Goal: Task Accomplishment & Management: Manage account settings

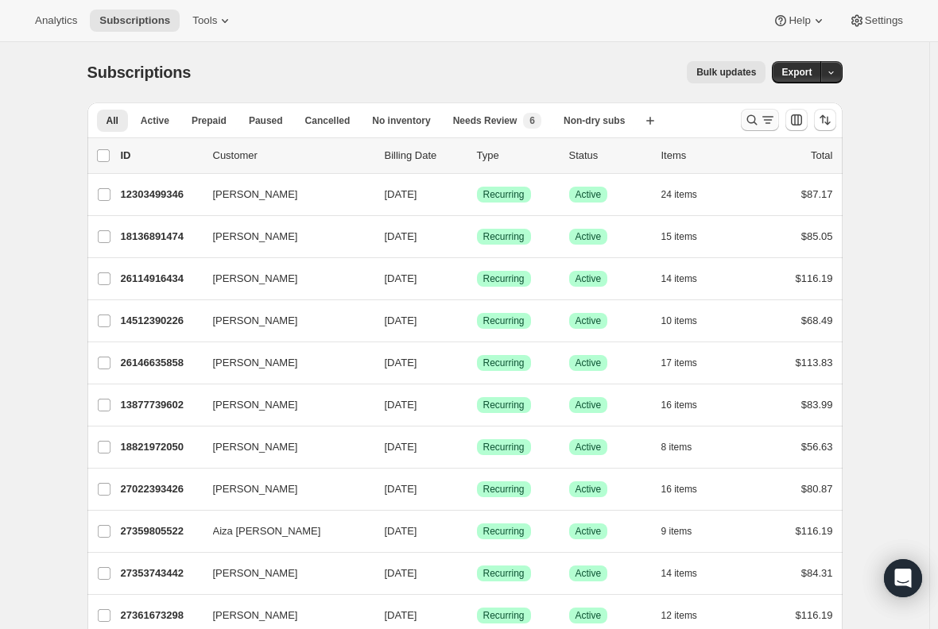
click at [760, 114] on icon "Search and filter results" at bounding box center [752, 120] width 16 height 16
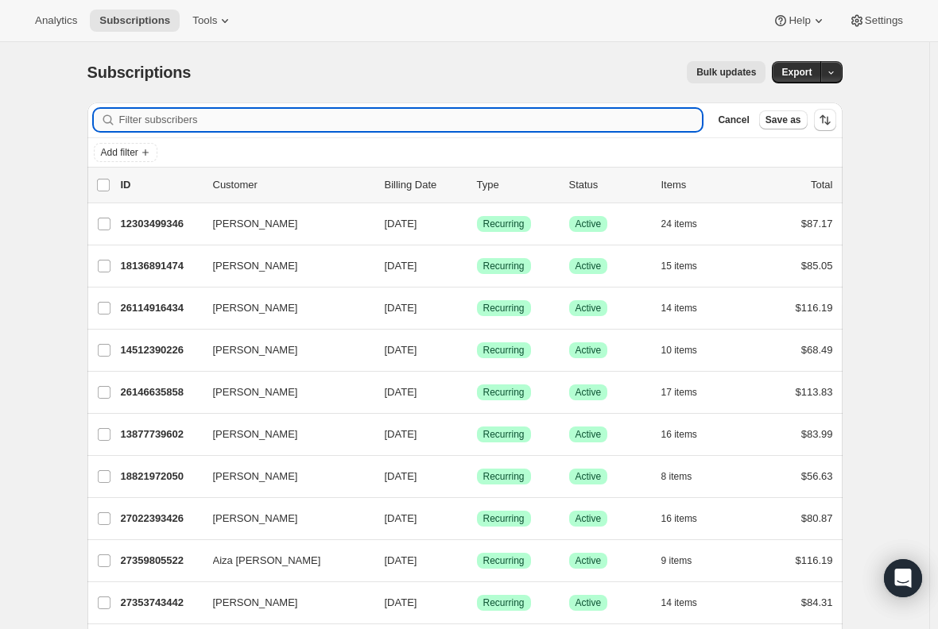
click at [385, 125] on input "Filter subscribers" at bounding box center [410, 120] width 583 height 22
paste input "[EMAIL_ADDRESS][DOMAIN_NAME]"
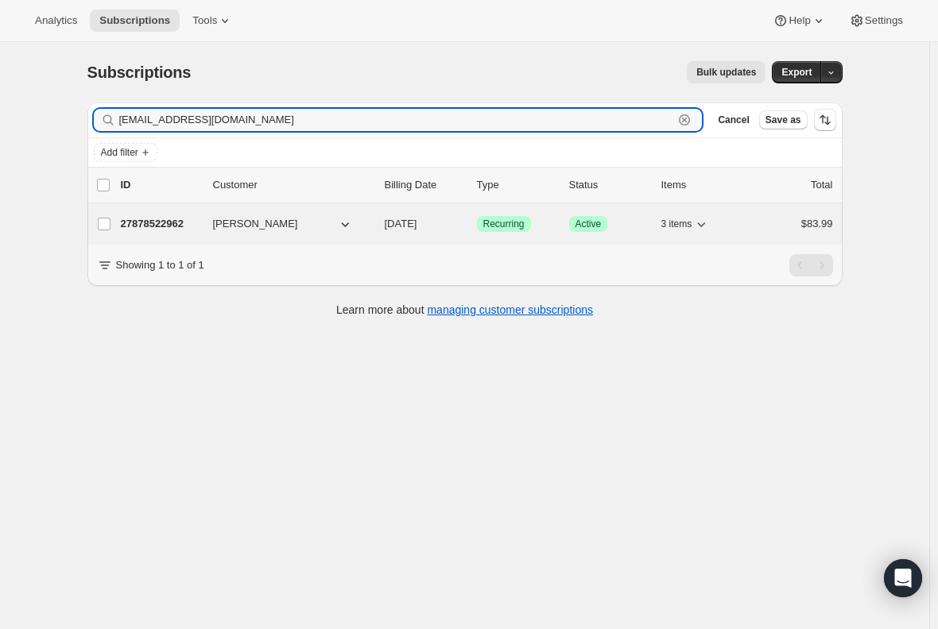
type input "[EMAIL_ADDRESS][DOMAIN_NAME]"
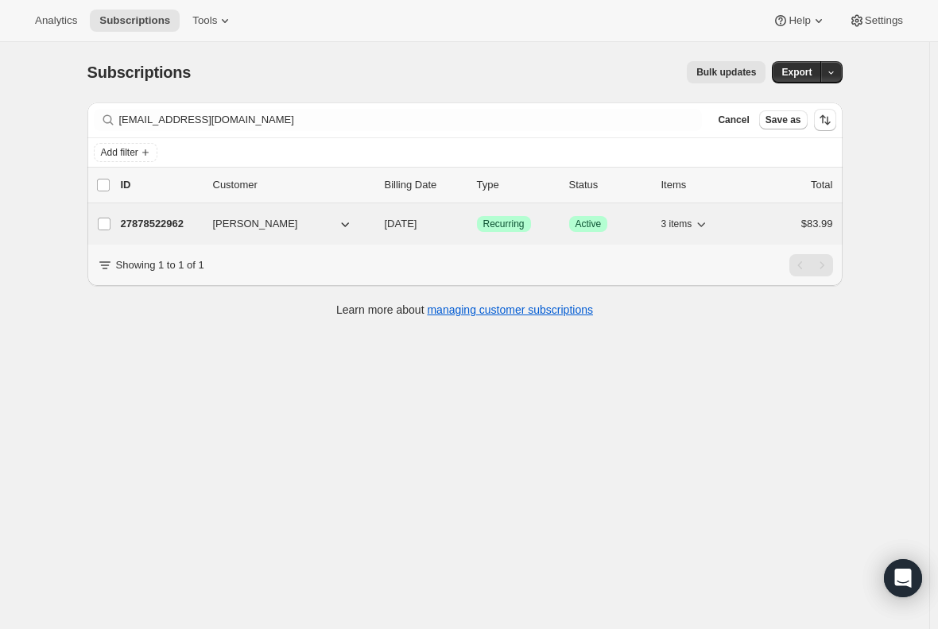
click at [147, 220] on p "27878522962" at bounding box center [160, 224] width 79 height 16
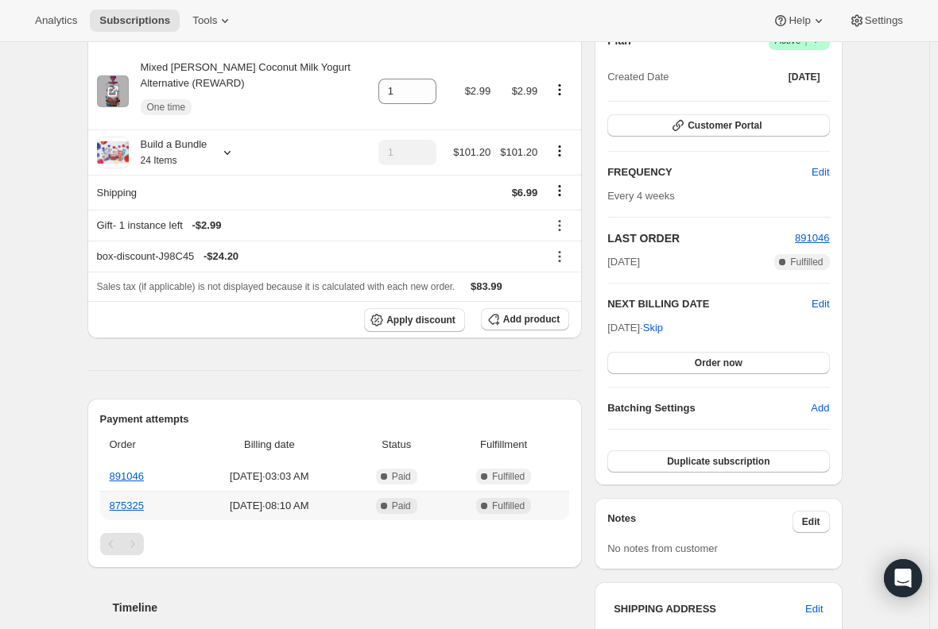
scroll to position [159, 0]
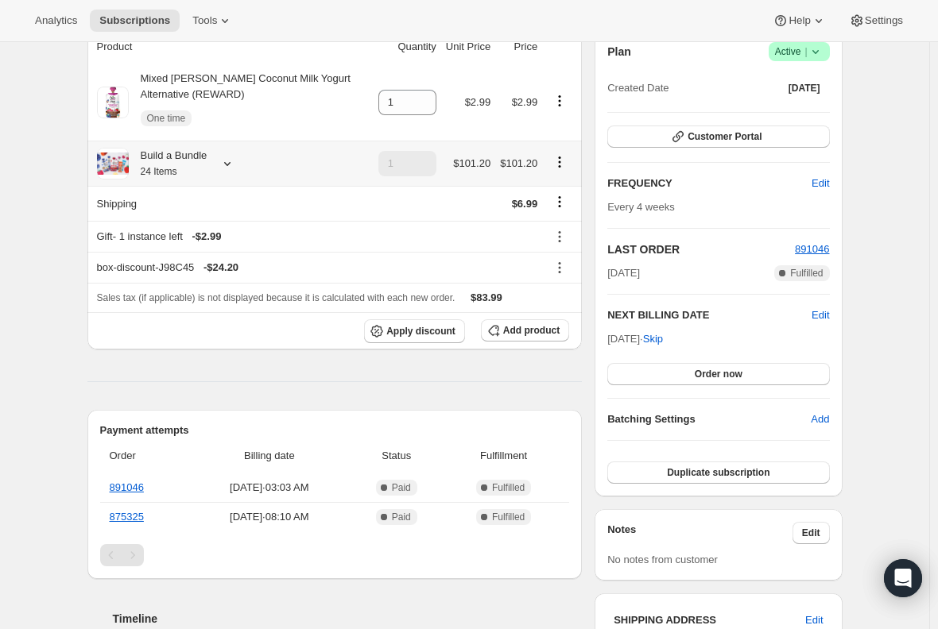
click at [183, 160] on div "Build a Bundle 24 Items" at bounding box center [168, 164] width 79 height 32
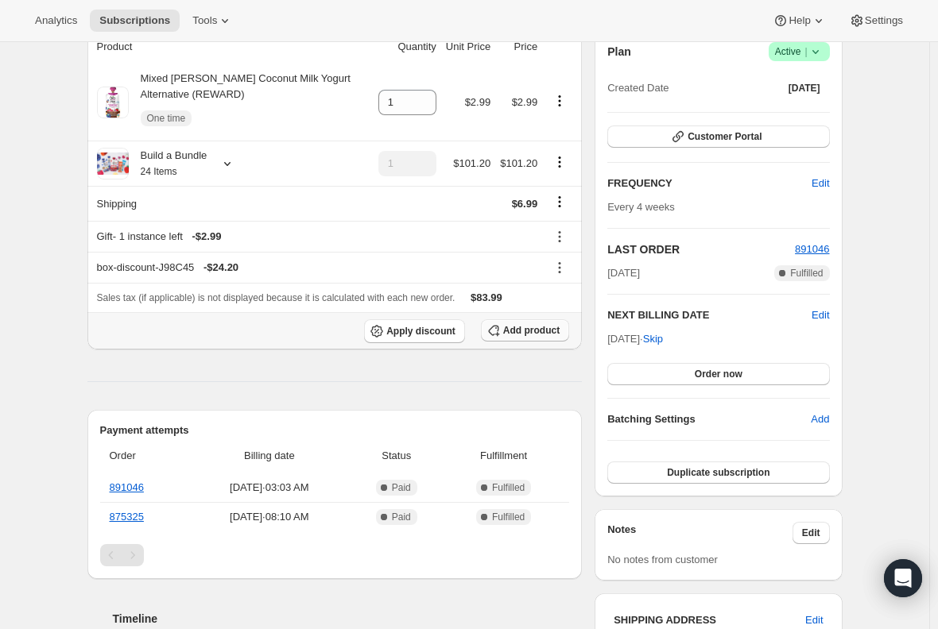
click at [567, 327] on button "Add product" at bounding box center [525, 330] width 88 height 22
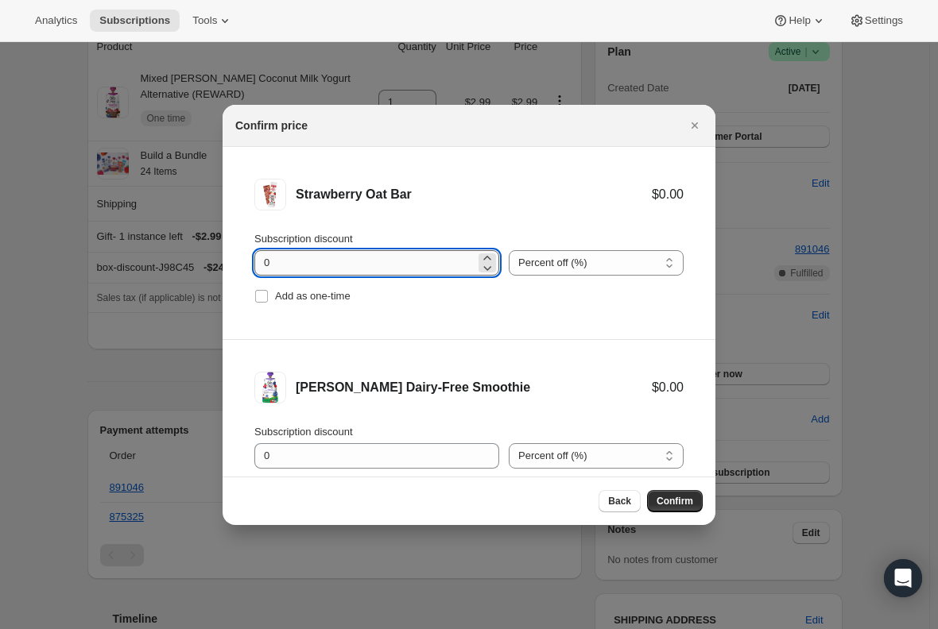
click at [284, 255] on input "0" at bounding box center [364, 262] width 221 height 25
type input "100"
click at [262, 299] on input "Add as one-time" at bounding box center [261, 296] width 13 height 13
checkbox input "true"
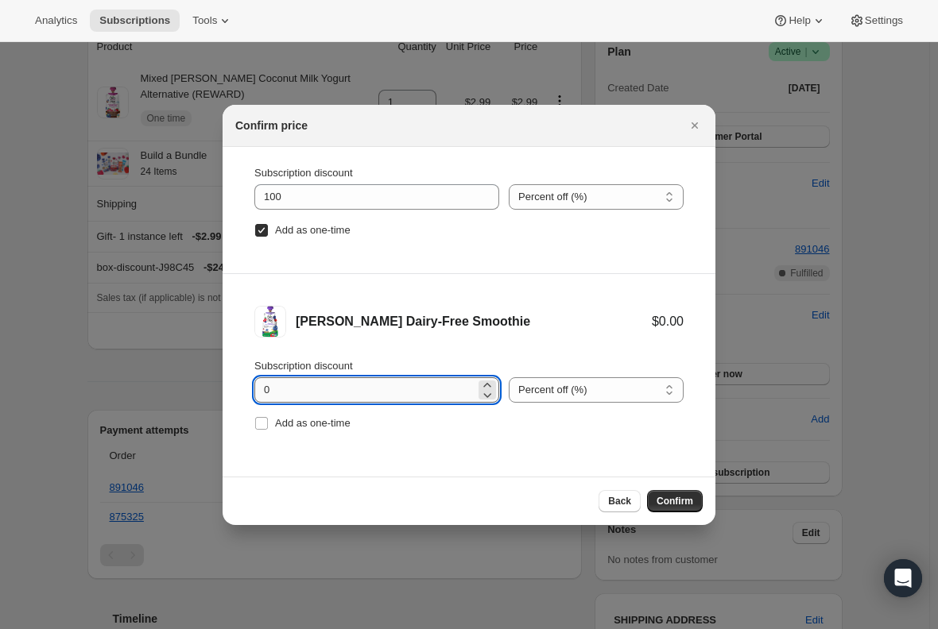
click at [292, 389] on input "0" at bounding box center [364, 389] width 221 height 25
type input "100"
click at [264, 422] on input "Add as one-time" at bounding box center [261, 423] width 13 height 13
checkbox input "true"
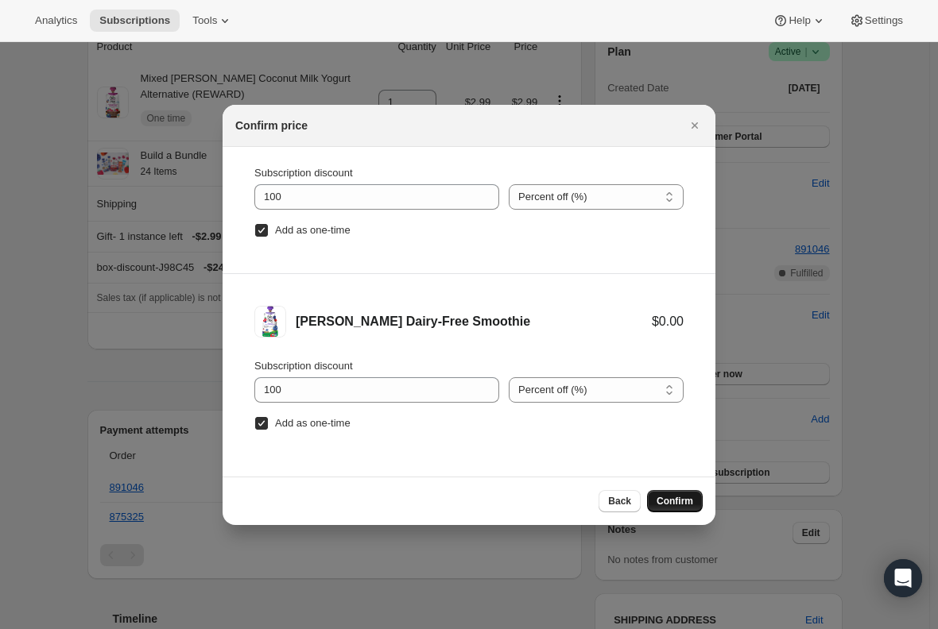
click at [668, 497] on span "Confirm" at bounding box center [674, 501] width 37 height 13
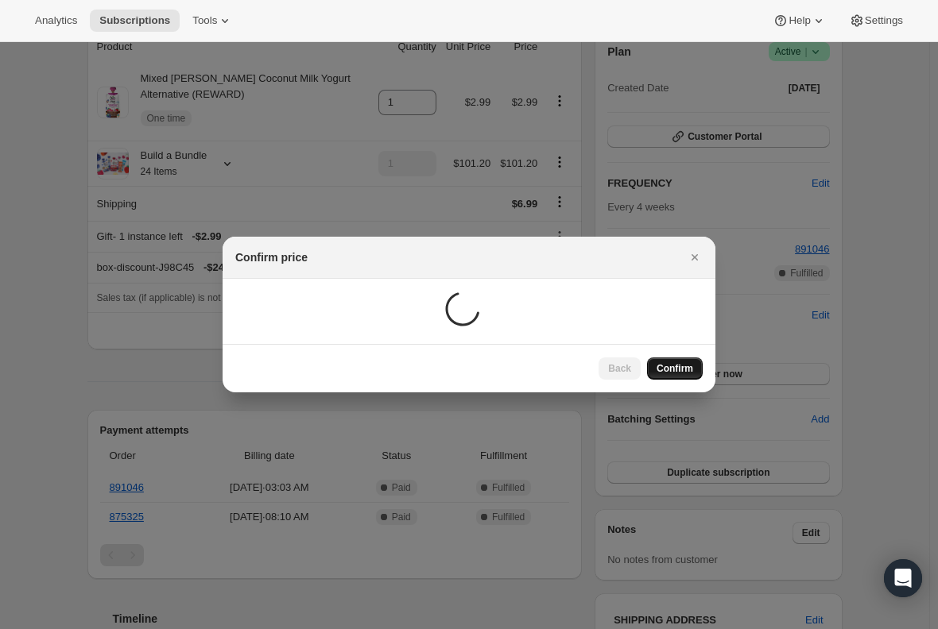
scroll to position [89, 0]
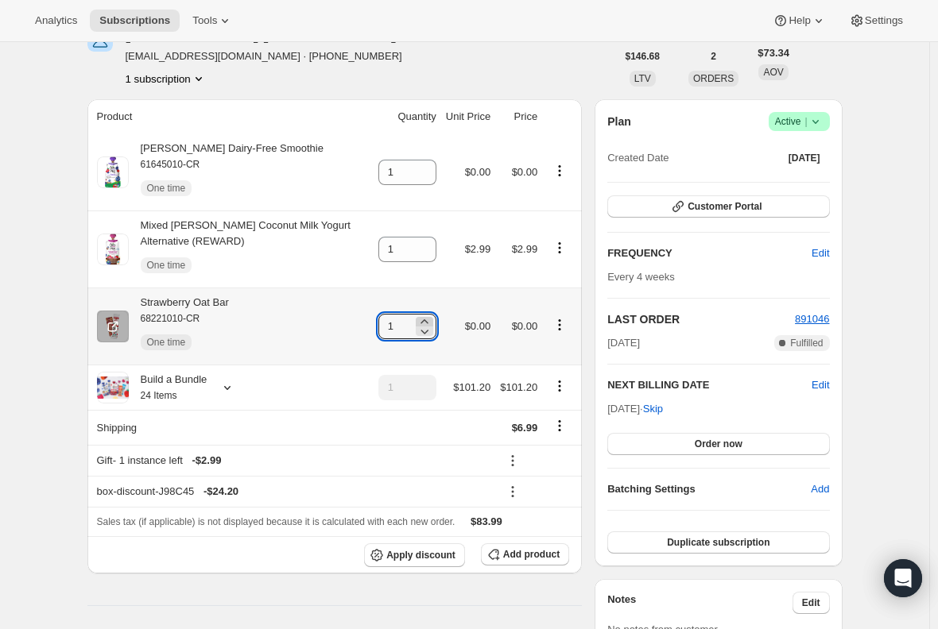
click at [432, 319] on icon at bounding box center [424, 322] width 16 height 16
type input "2"
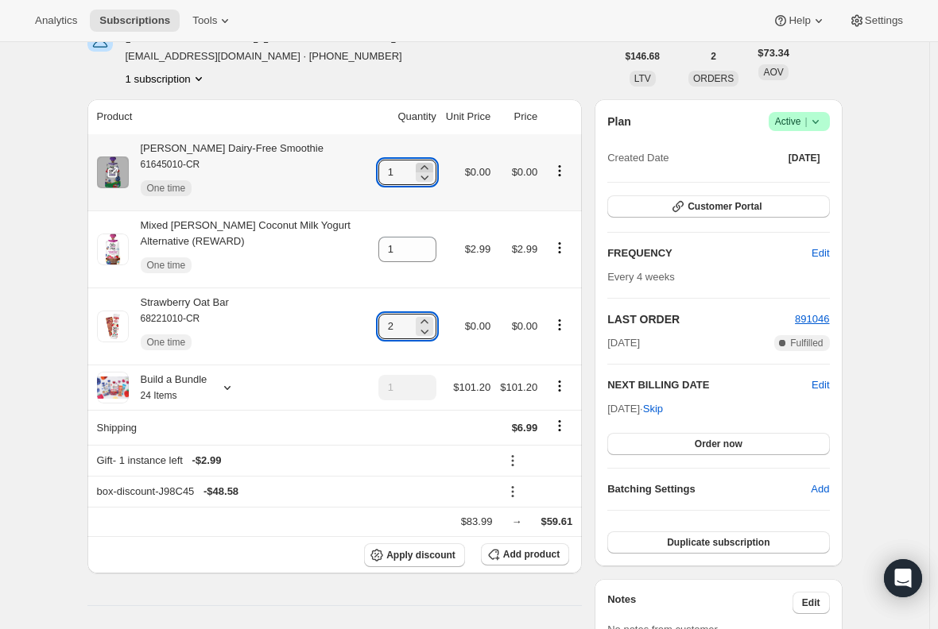
click at [432, 163] on icon at bounding box center [424, 168] width 16 height 16
type input "4"
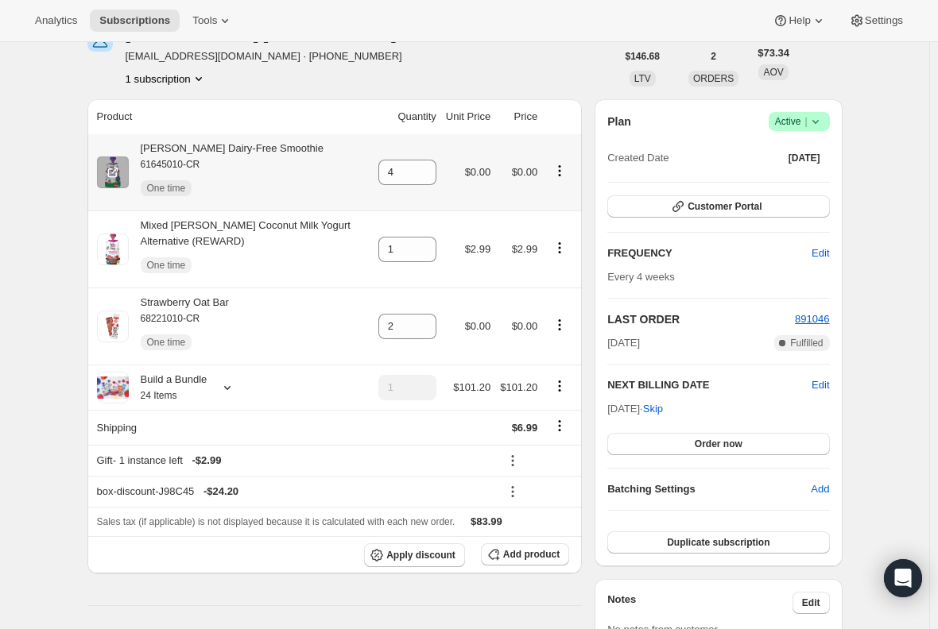
click at [234, 153] on div "[PERSON_NAME] Dairy-Free Smoothie 61645010-CR One time" at bounding box center [226, 173] width 195 height 64
copy div "[PERSON_NAME] Dairy-Free Smoothie"
click at [223, 302] on div "Strawberry Oat Bar 68221010-CR One time" at bounding box center [179, 327] width 100 height 64
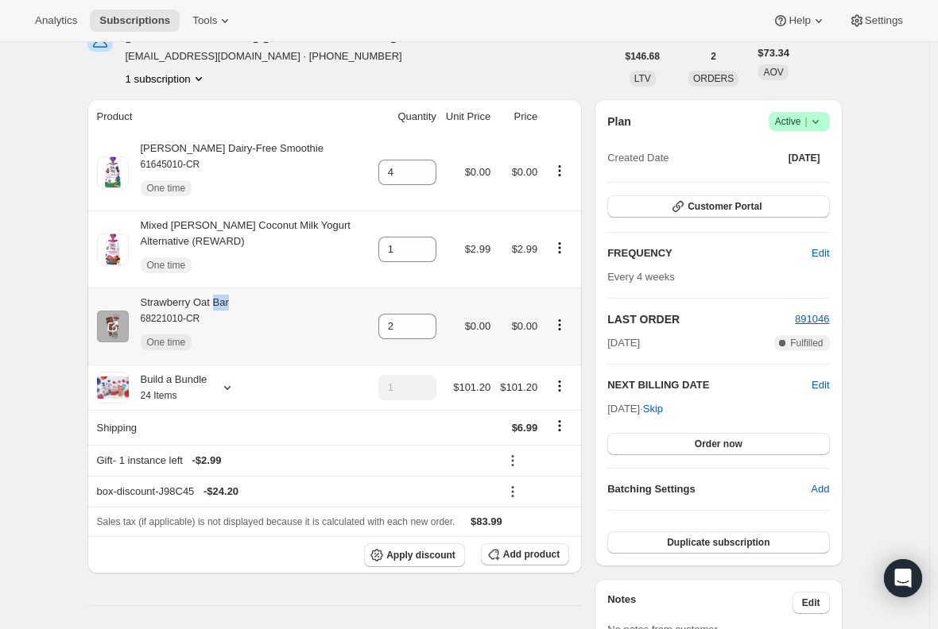
click at [223, 302] on div "Strawberry Oat Bar 68221010-CR One time" at bounding box center [179, 327] width 100 height 64
copy div "Strawberry Oat Bar"
click at [106, 17] on span "Subscriptions" at bounding box center [134, 20] width 71 height 13
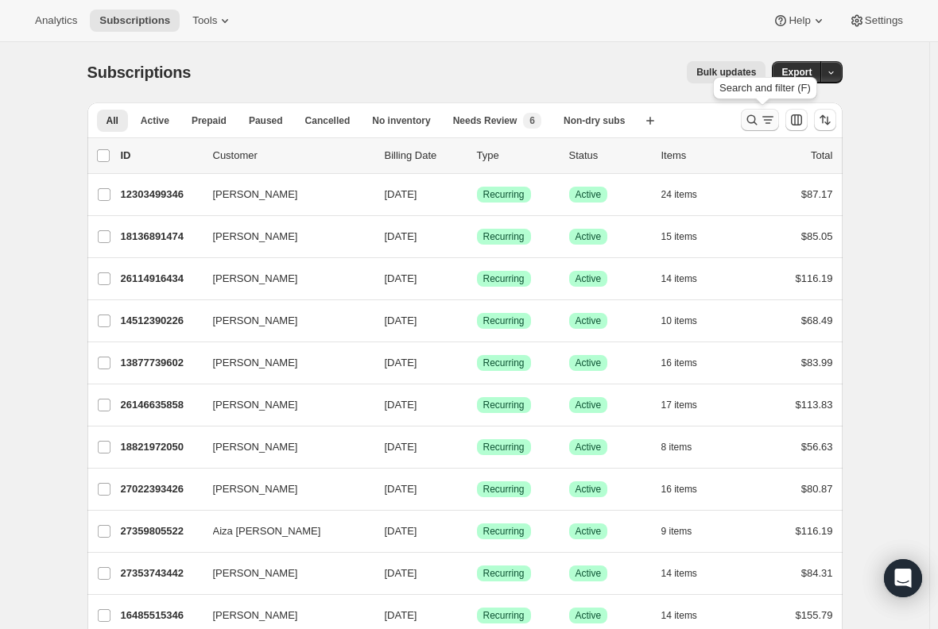
click at [774, 121] on icon "Search and filter results" at bounding box center [768, 120] width 16 height 16
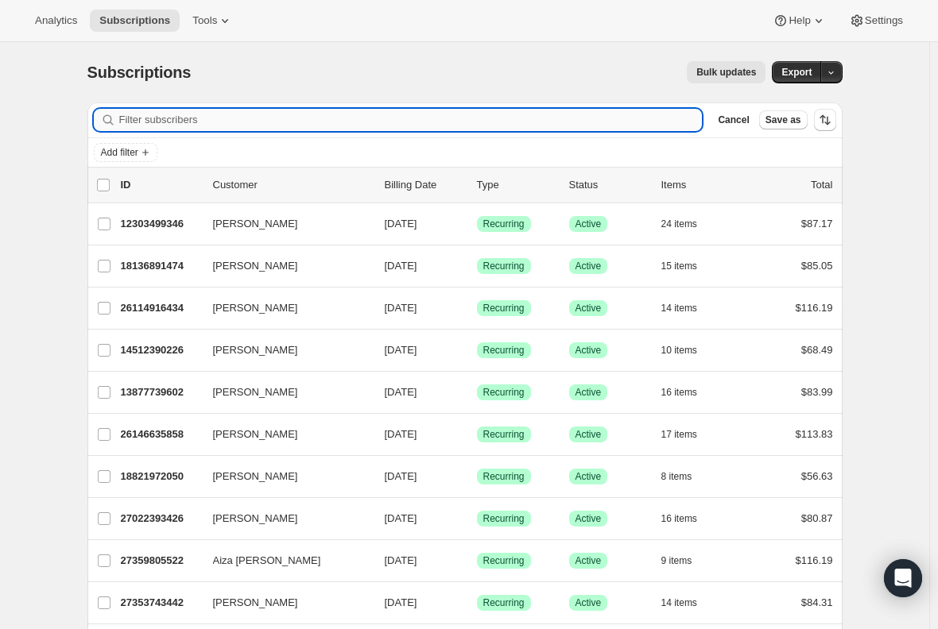
click at [352, 126] on input "Filter subscribers" at bounding box center [410, 120] width 583 height 22
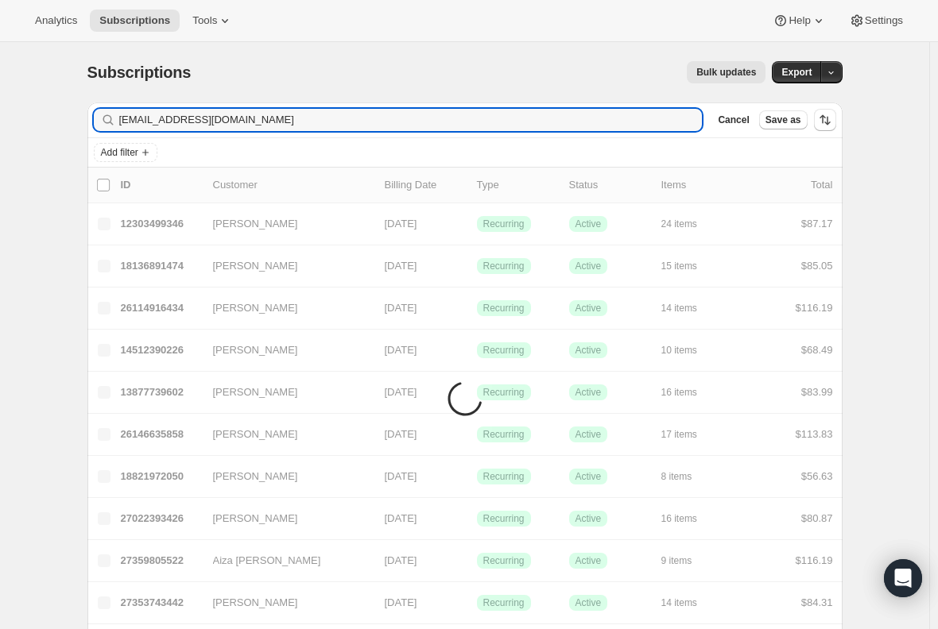
type input "[EMAIL_ADDRESS][DOMAIN_NAME]"
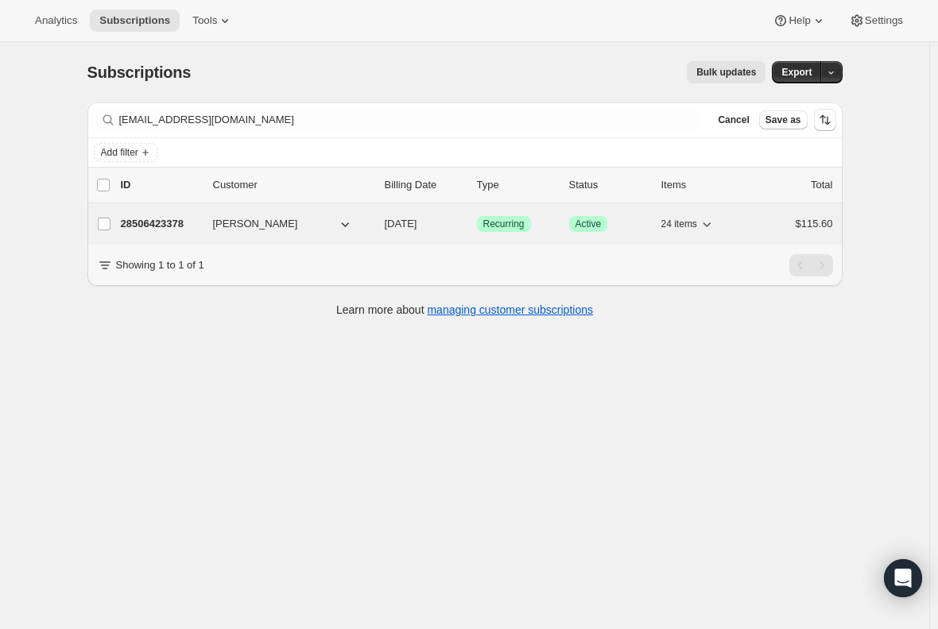
click at [157, 221] on p "28506423378" at bounding box center [160, 224] width 79 height 16
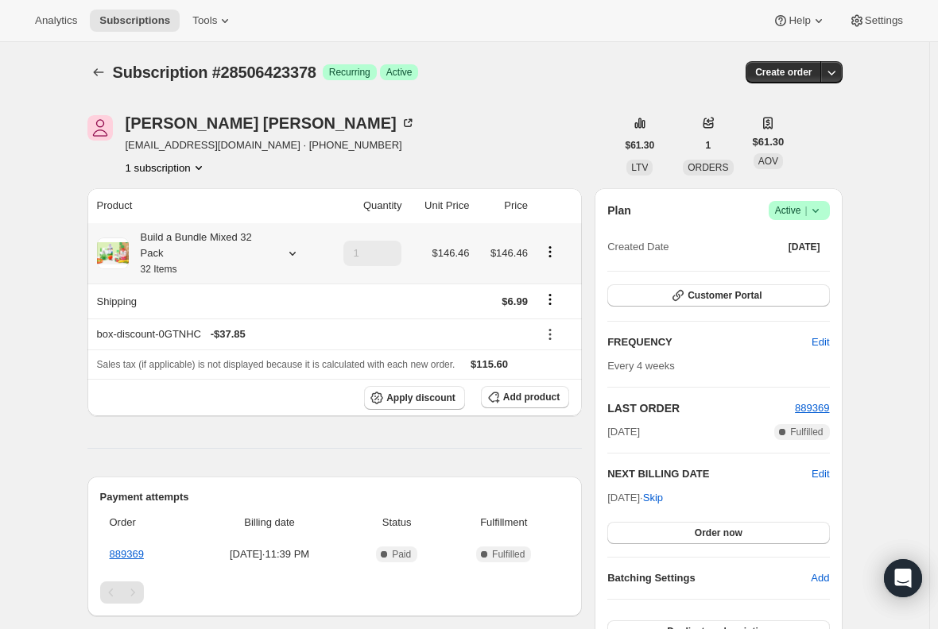
click at [188, 254] on div "Build a Bundle Mixed 32 Pack 32 Items" at bounding box center [200, 254] width 143 height 48
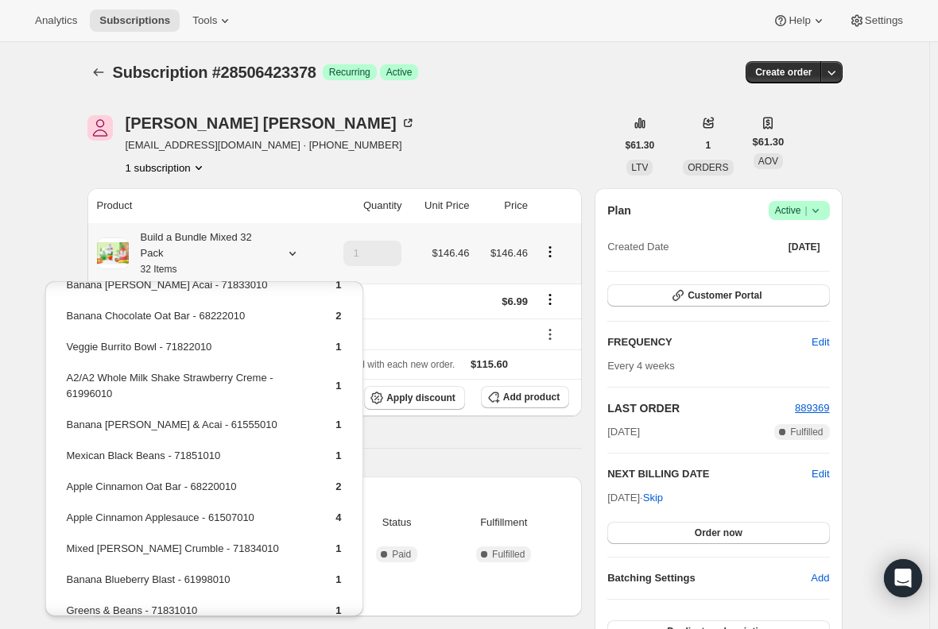
scroll to position [225, 0]
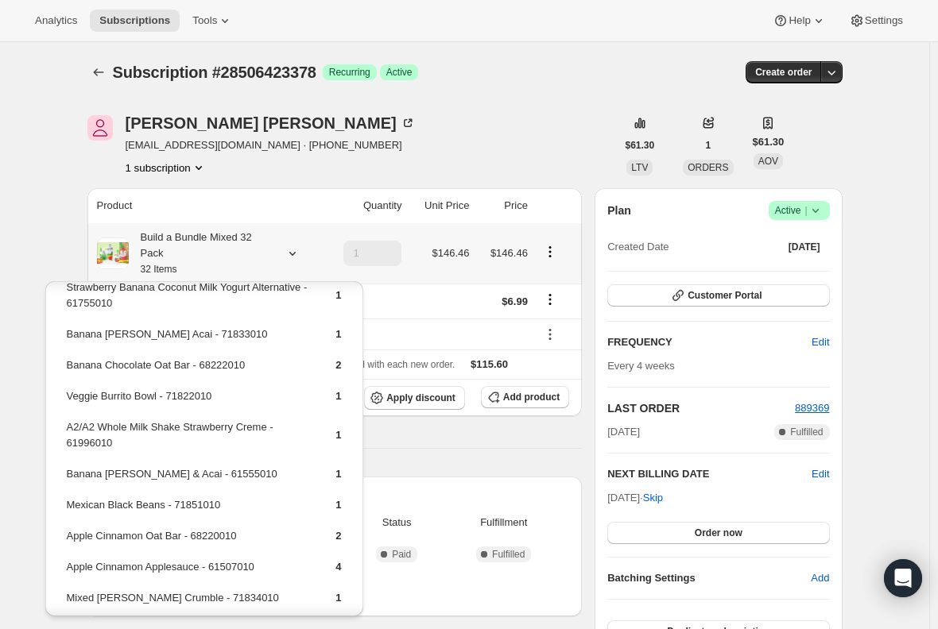
click at [121, 348] on td "Banana [PERSON_NAME] Acai - 71833010" at bounding box center [187, 340] width 243 height 29
copy td "Banana [PERSON_NAME] Acai - 71833010"
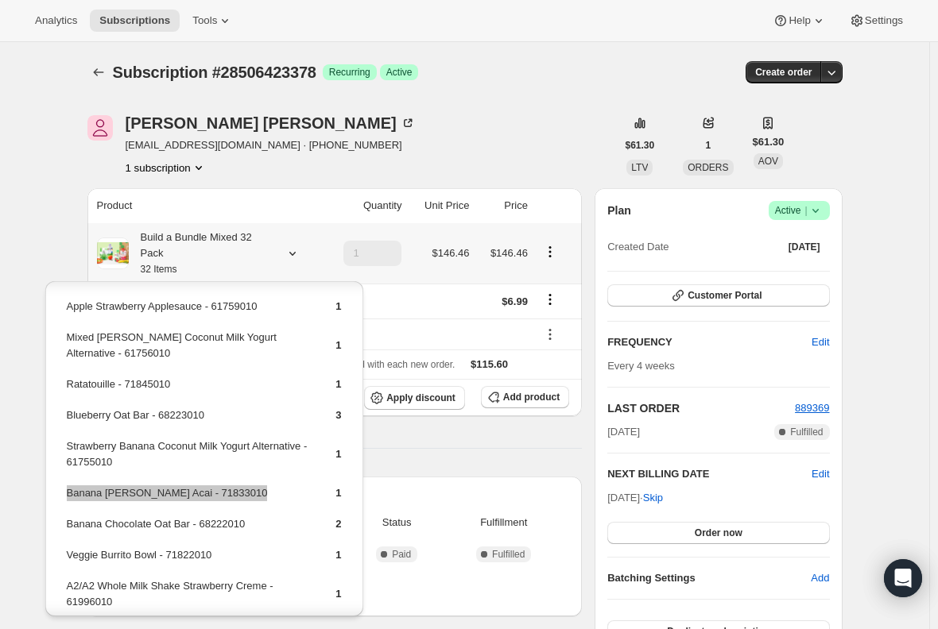
scroll to position [0, 0]
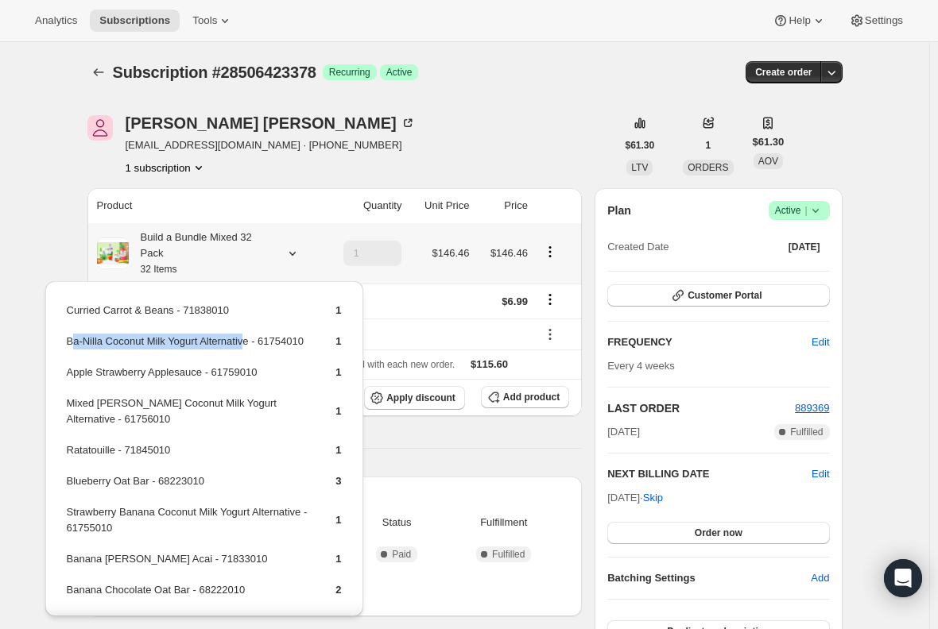
drag, startPoint x: 246, startPoint y: 345, endPoint x: 70, endPoint y: 335, distance: 175.9
click at [70, 335] on td "Ba-Nilla Coconut Milk Yogurt Alternative - 61754010" at bounding box center [187, 347] width 243 height 29
click at [108, 337] on td "Ba-Nilla Coconut Milk Yogurt Alternative - 61754010" at bounding box center [187, 347] width 243 height 29
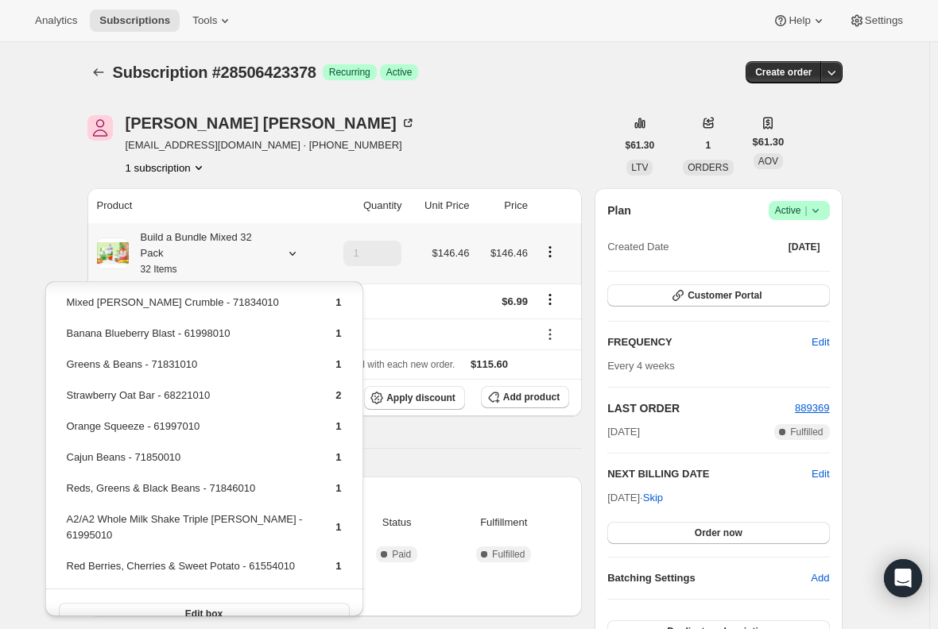
scroll to position [543, 0]
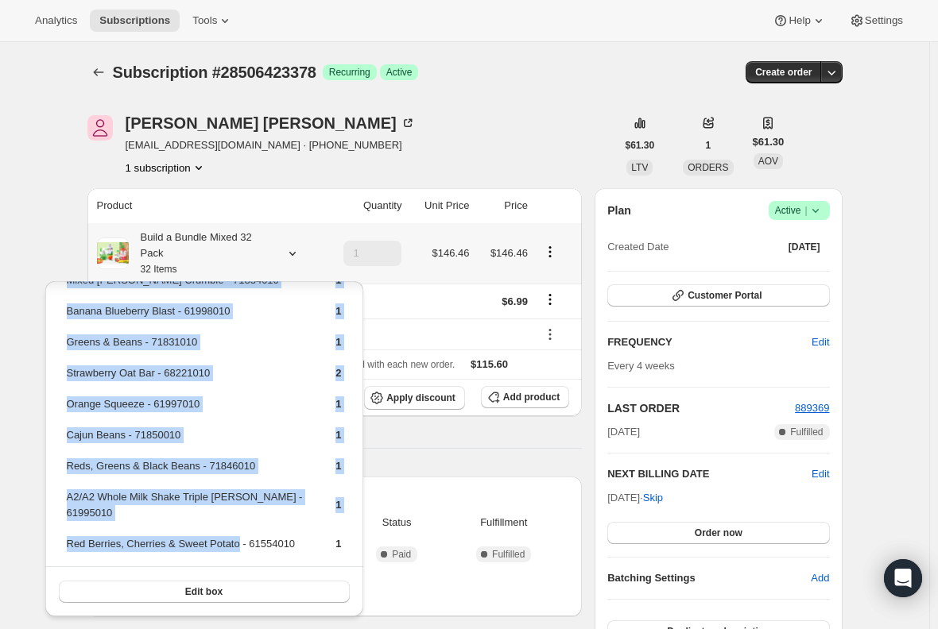
drag, startPoint x: 231, startPoint y: 542, endPoint x: 55, endPoint y: 549, distance: 176.6
click at [55, 549] on div "Curried Carrot & Beans - 71838010 1 Ba-Nilla Coconut Milk Yogurt Alternative - …" at bounding box center [204, 178] width 318 height 878
click at [84, 547] on td "Red Berries, Cherries & Sweet Potato - 61554010" at bounding box center [187, 550] width 243 height 29
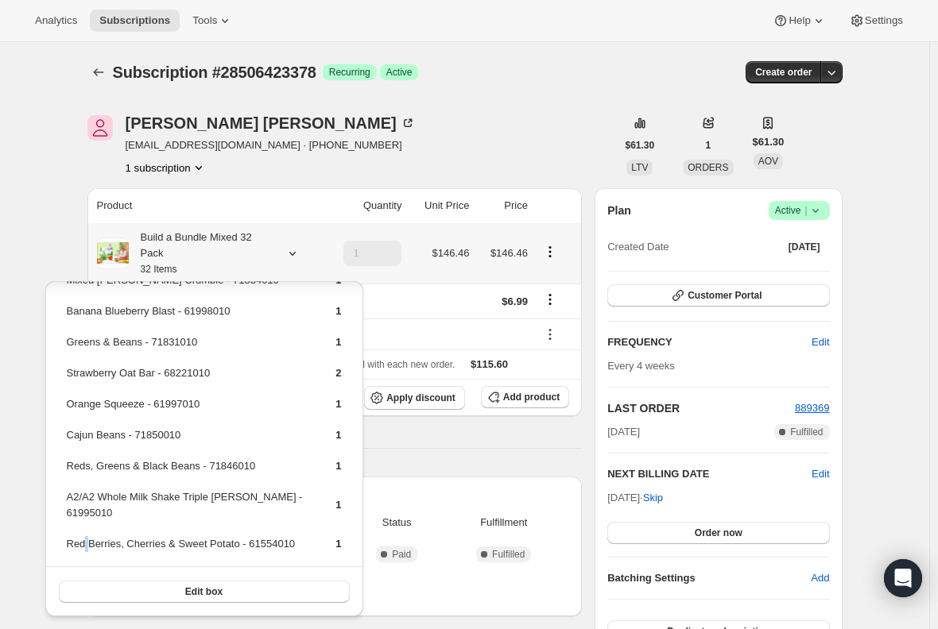
click at [84, 547] on td "Red Berries, Cherries & Sweet Potato - 61554010" at bounding box center [187, 550] width 243 height 29
click at [385, 464] on div "Product Quantity Unit Price Price Build a Bundle Mixed 32 Pack 32 Items 1 $146.…" at bounding box center [334, 525] width 495 height 674
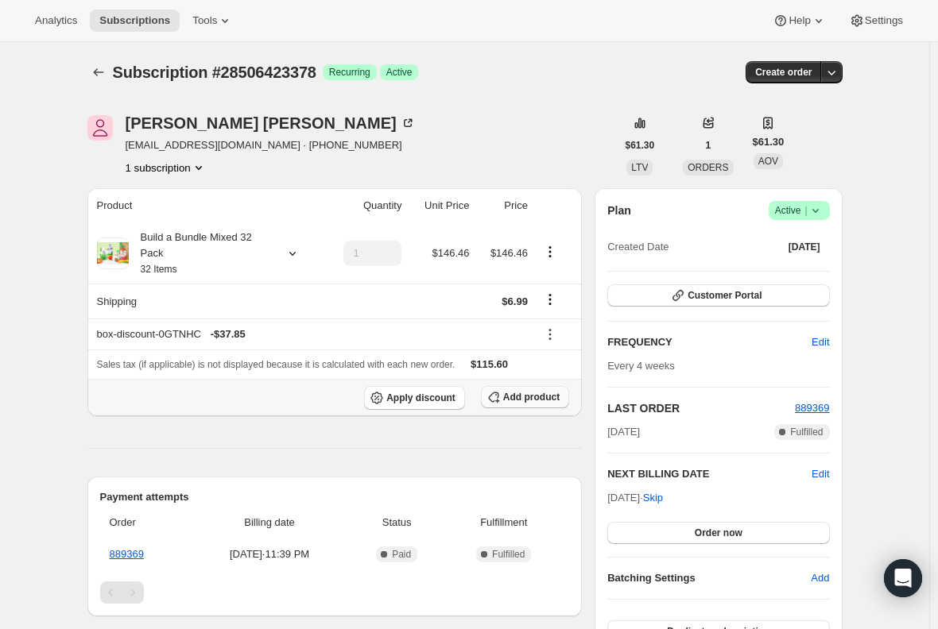
click at [525, 396] on span "Add product" at bounding box center [531, 397] width 56 height 13
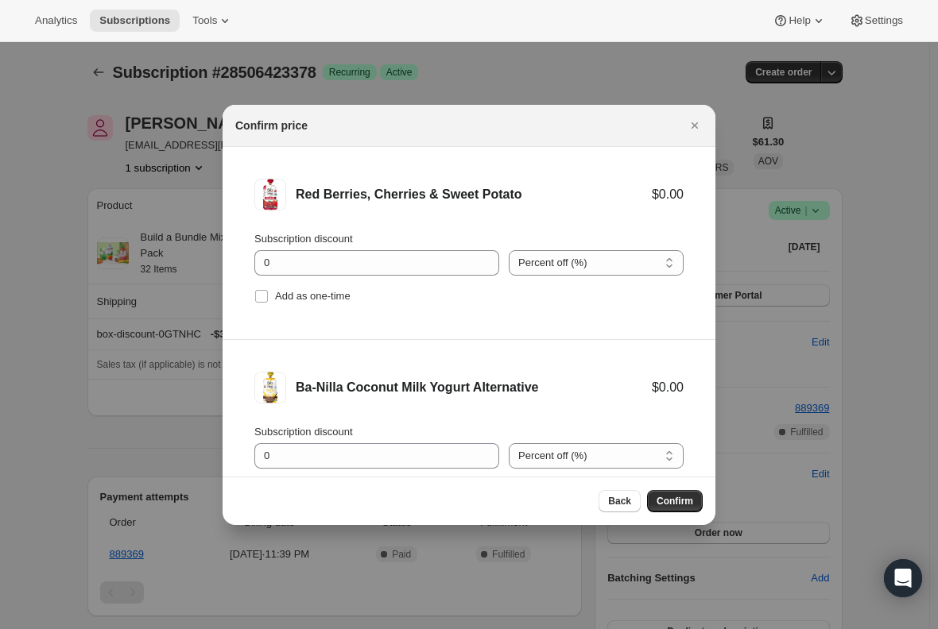
click at [253, 296] on li "Red Berries, Cherries & Sweet Potato $0.00 Subscription discount 0 Percent off …" at bounding box center [468, 243] width 493 height 193
click at [261, 295] on input "Add as one-time" at bounding box center [261, 296] width 13 height 13
checkbox input "true"
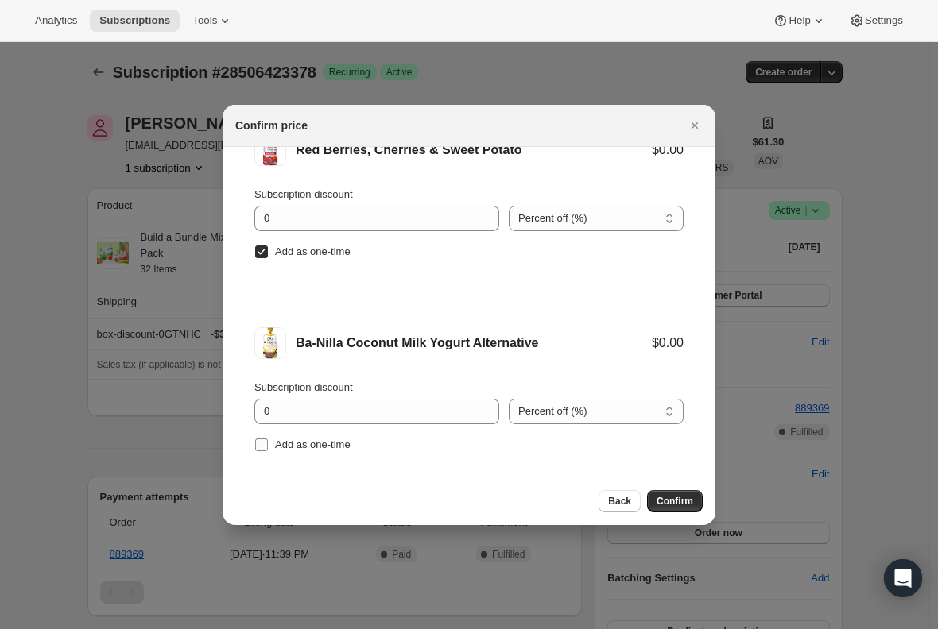
scroll to position [66, 0]
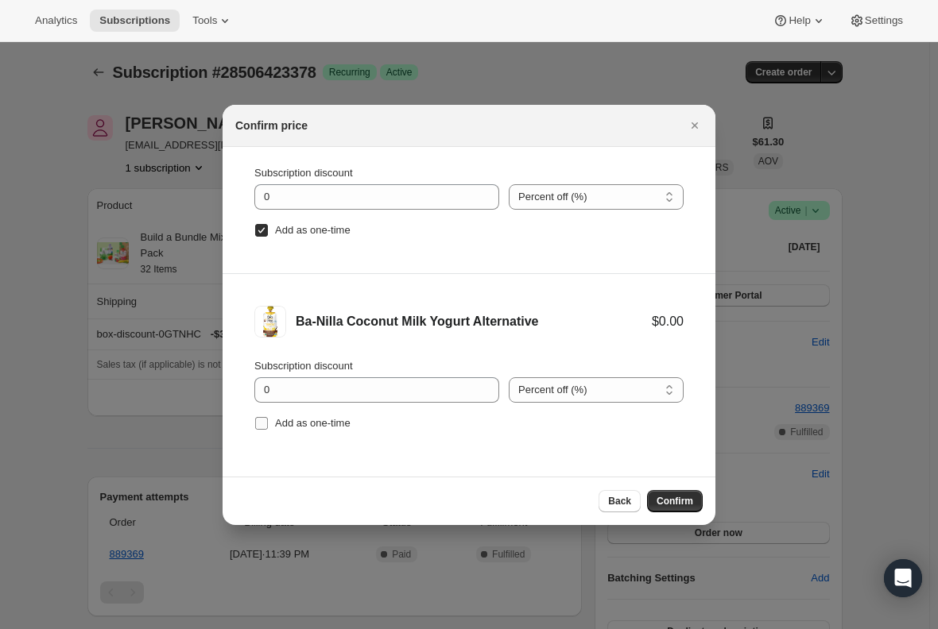
click at [267, 427] on input "Add as one-time" at bounding box center [261, 423] width 13 height 13
checkbox input "true"
click at [680, 519] on div "Back Confirm" at bounding box center [468, 501] width 493 height 48
click at [679, 508] on button "Confirm" at bounding box center [675, 501] width 56 height 22
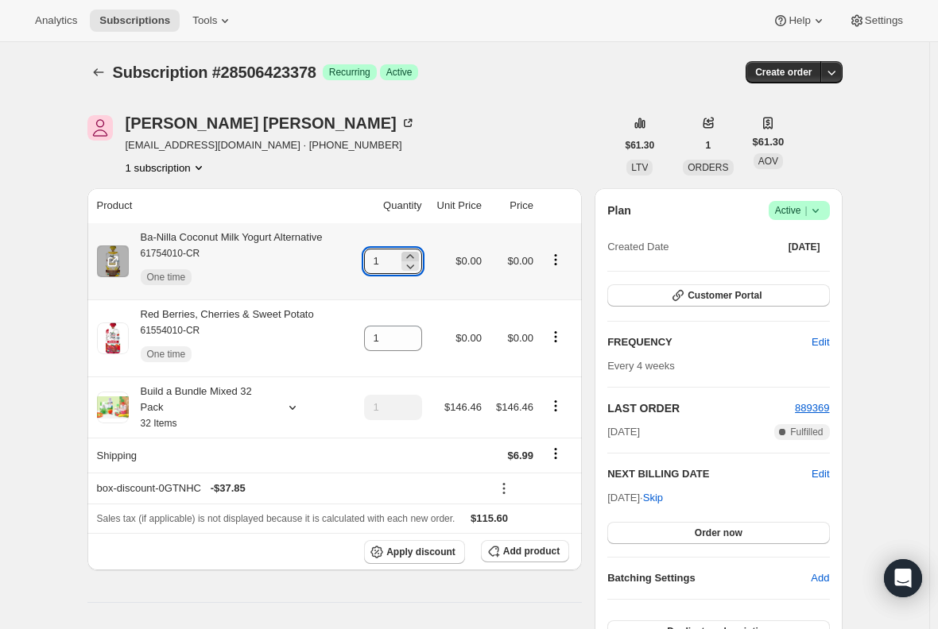
click at [418, 254] on icon at bounding box center [410, 257] width 16 height 16
type input "2"
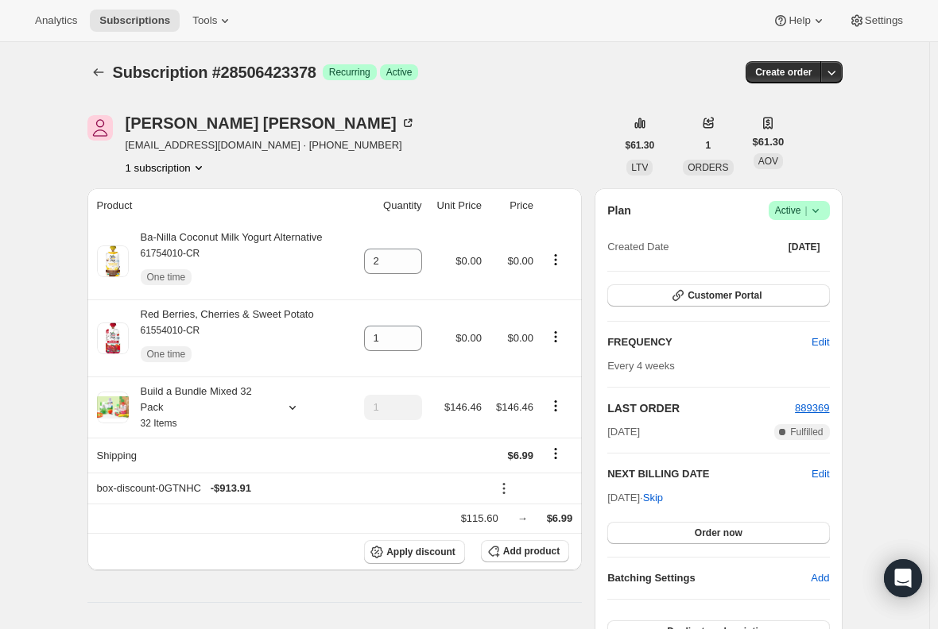
click at [54, 510] on div "Subscription #28506423378. This page is ready Subscription #28506423378 Success…" at bounding box center [464, 618] width 929 height 1152
click at [115, 19] on span "Subscriptions" at bounding box center [134, 20] width 71 height 13
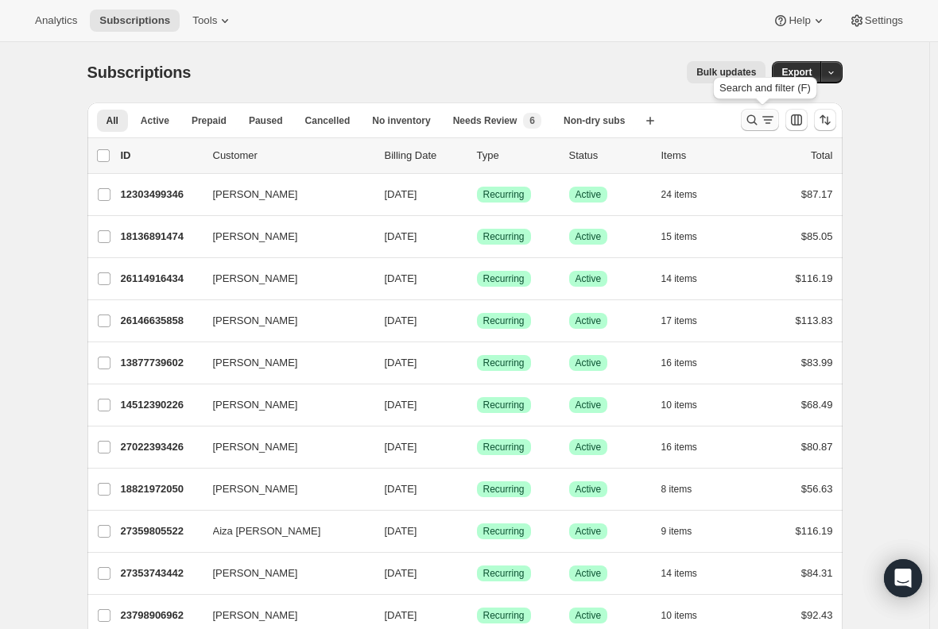
click at [748, 110] on button "Search and filter results" at bounding box center [760, 120] width 38 height 22
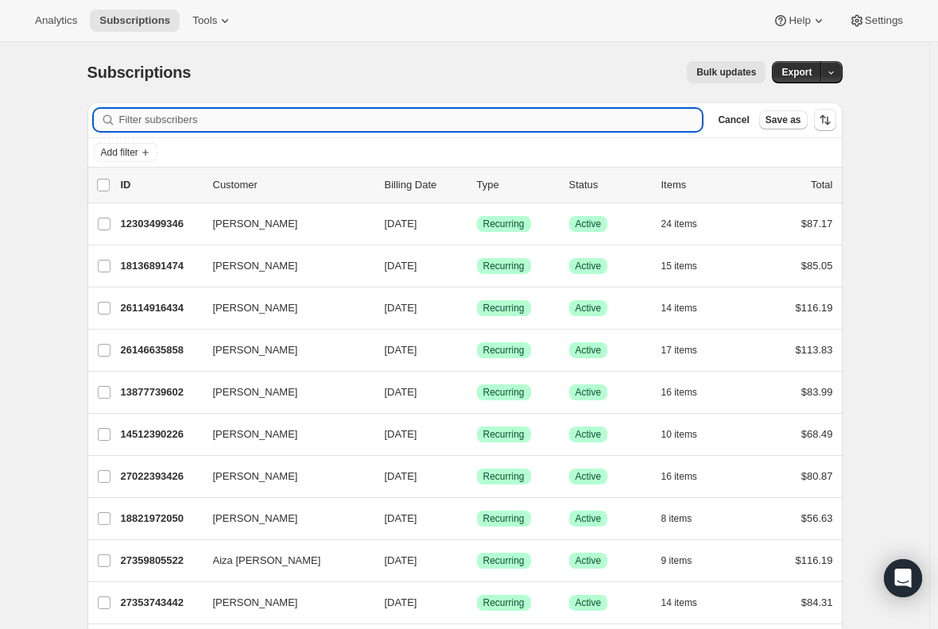
click at [449, 125] on input "Filter subscribers" at bounding box center [410, 120] width 583 height 22
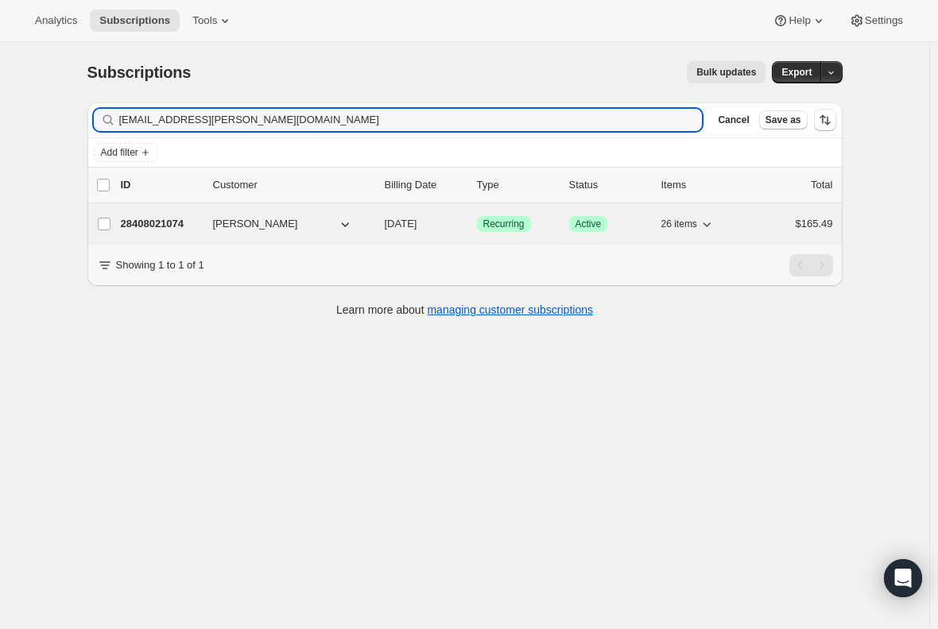
type input "[EMAIL_ADDRESS][PERSON_NAME][DOMAIN_NAME]"
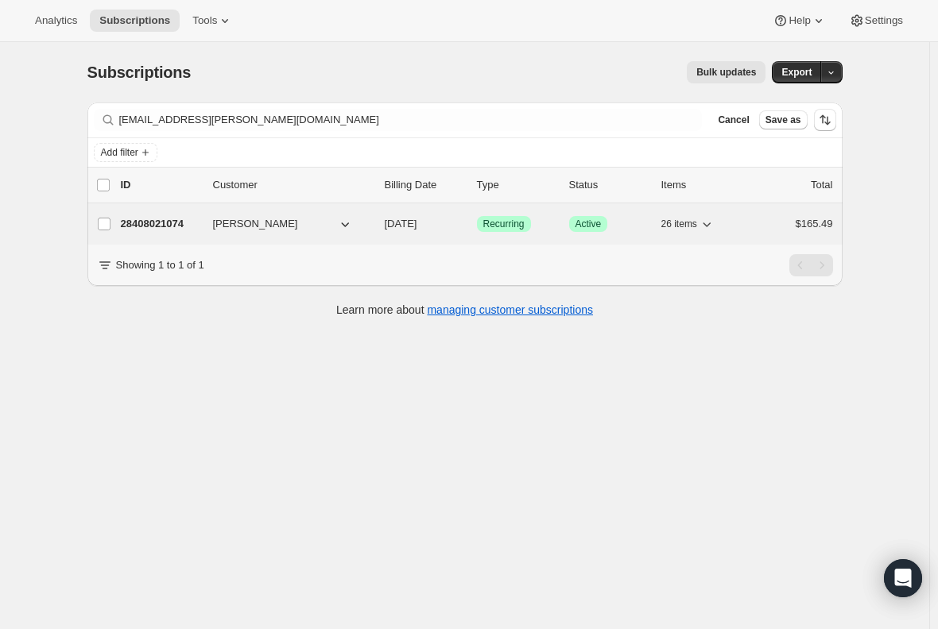
click at [159, 225] on p "28408021074" at bounding box center [160, 224] width 79 height 16
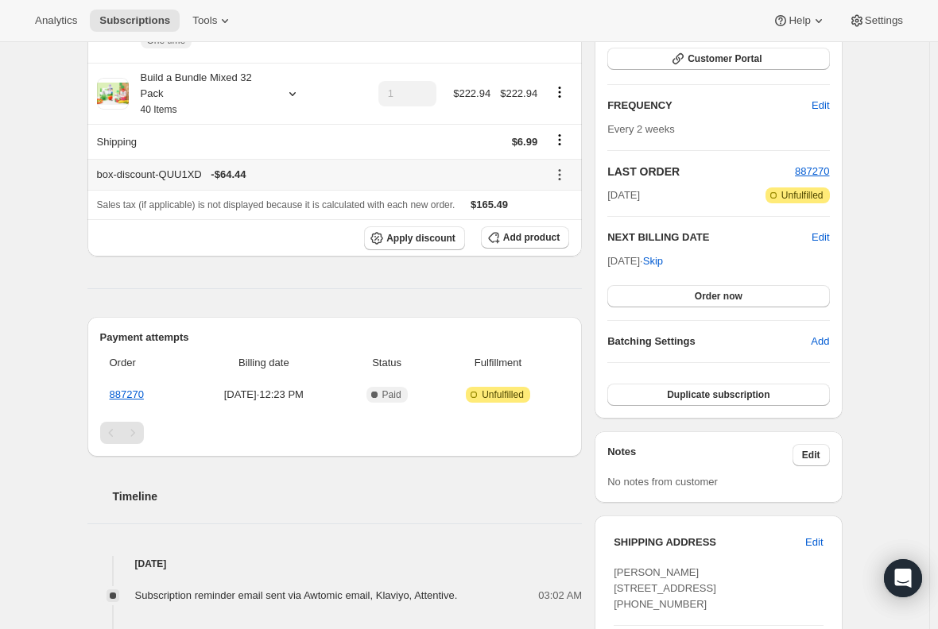
scroll to position [238, 0]
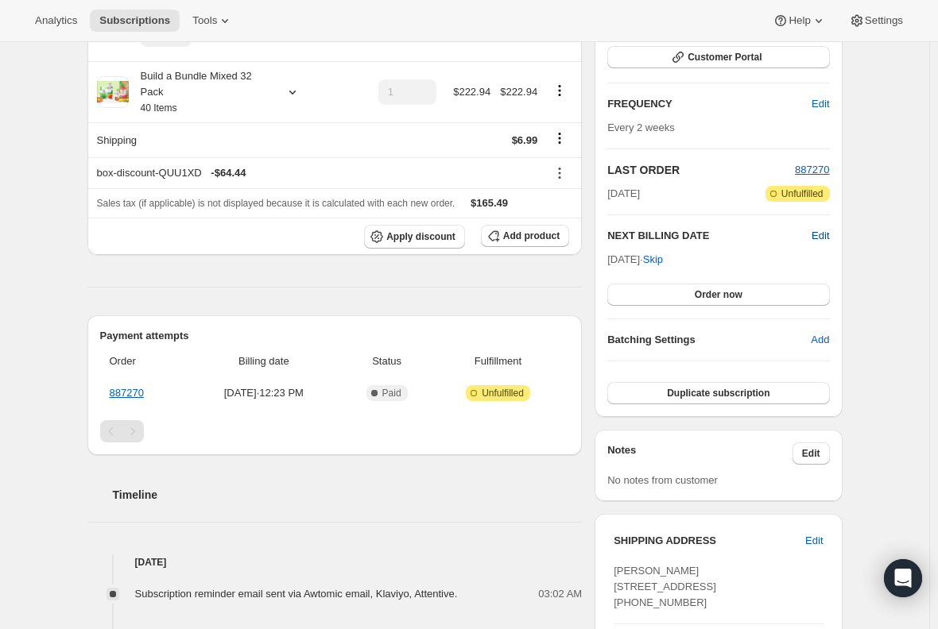
click at [822, 236] on span "Edit" at bounding box center [819, 236] width 17 height 16
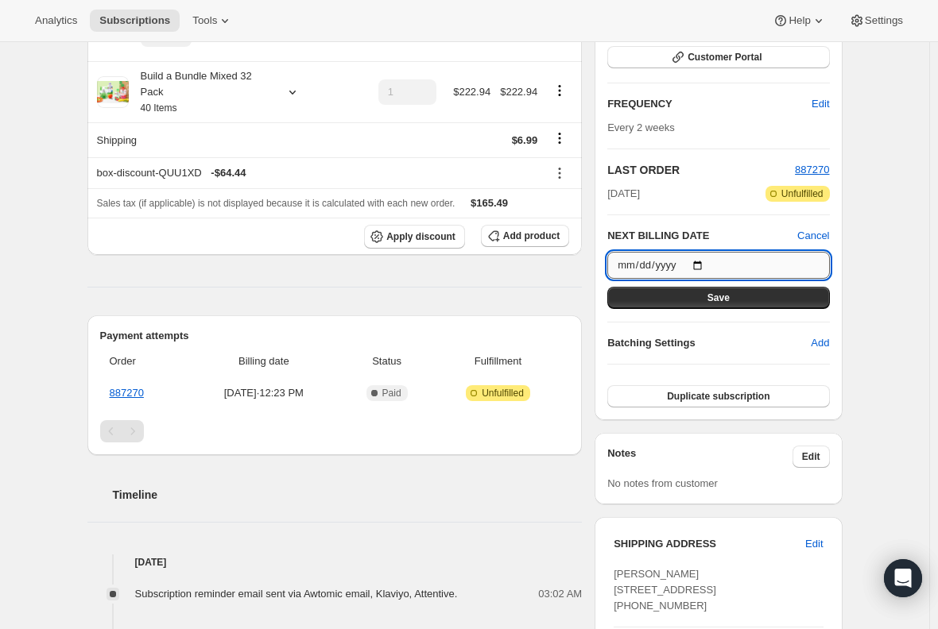
click at [708, 267] on input "[DATE]" at bounding box center [718, 265] width 222 height 27
type input "[DATE]"
click at [724, 300] on span "Save" at bounding box center [718, 298] width 22 height 13
